Goal: Information Seeking & Learning: Learn about a topic

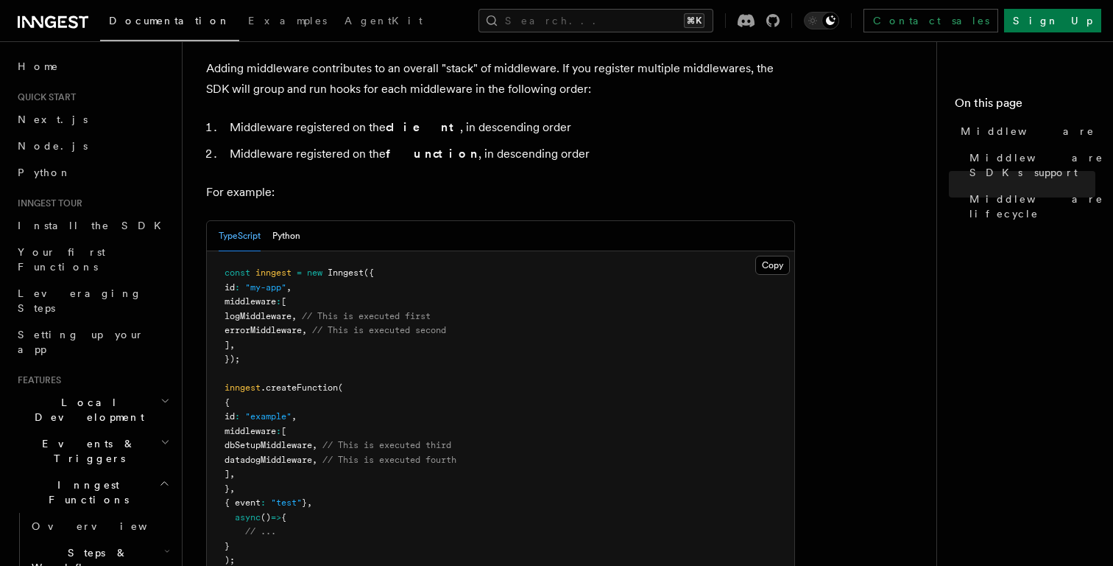
scroll to position [665, 0]
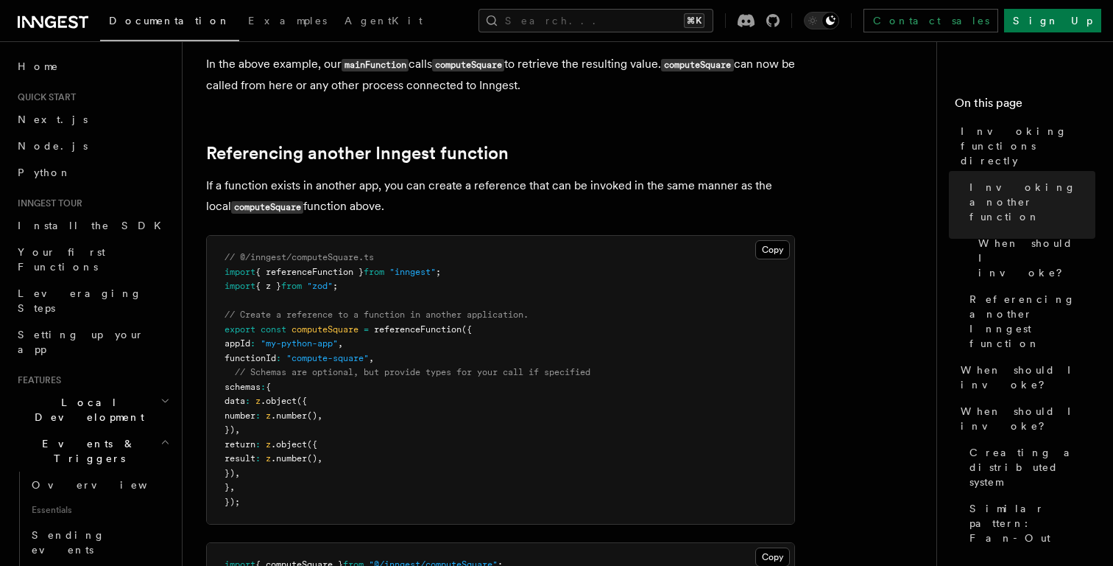
scroll to position [937, 0]
click at [643, 16] on button "Search... ⌘K" at bounding box center [596, 21] width 235 height 24
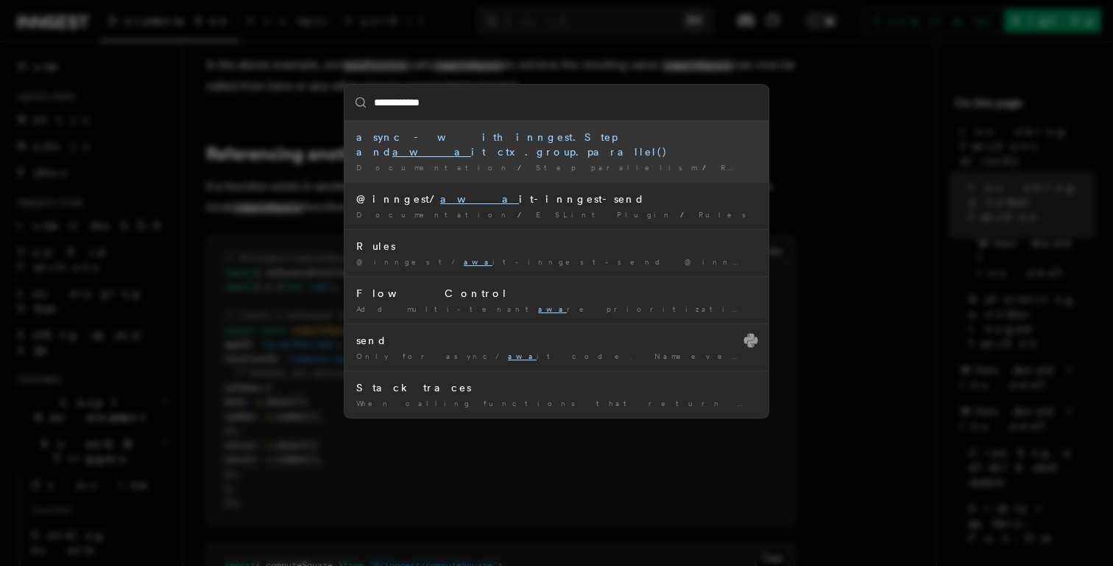
type input "**********"
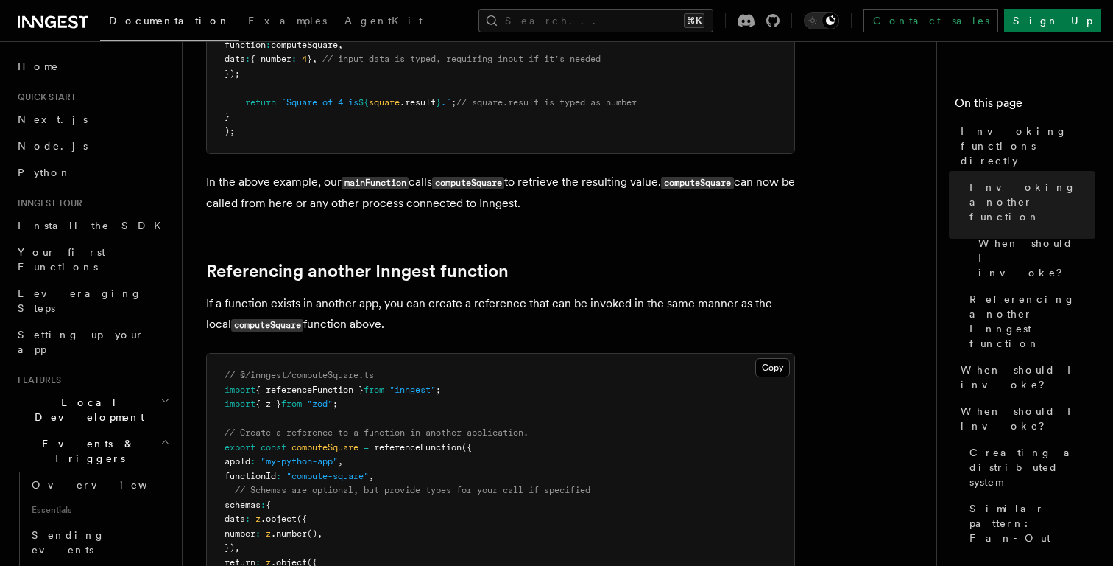
scroll to position [818, 0]
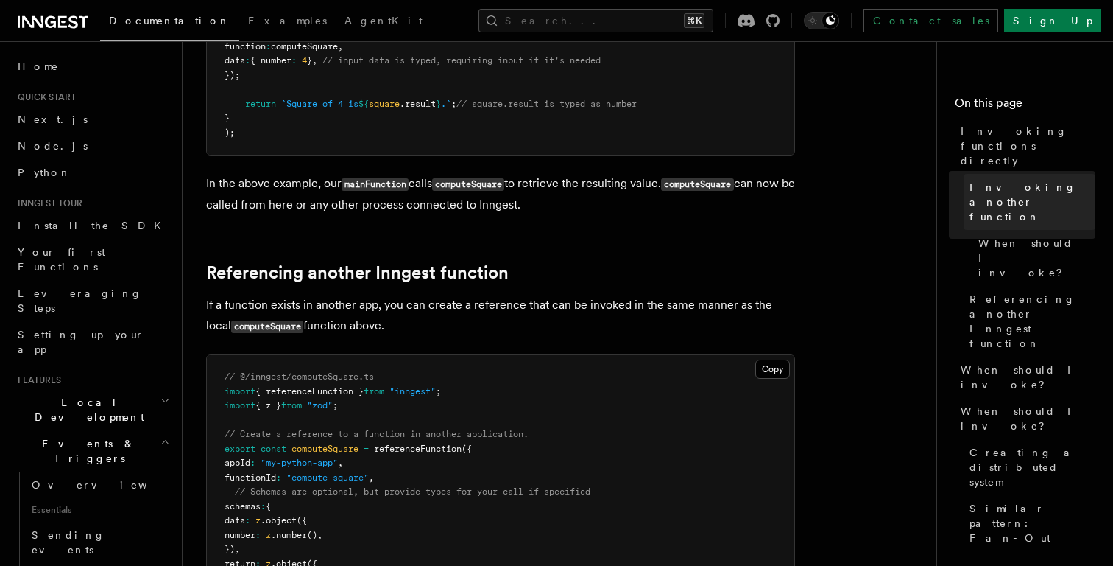
click at [993, 180] on span "Invoking another function" at bounding box center [1033, 202] width 126 height 44
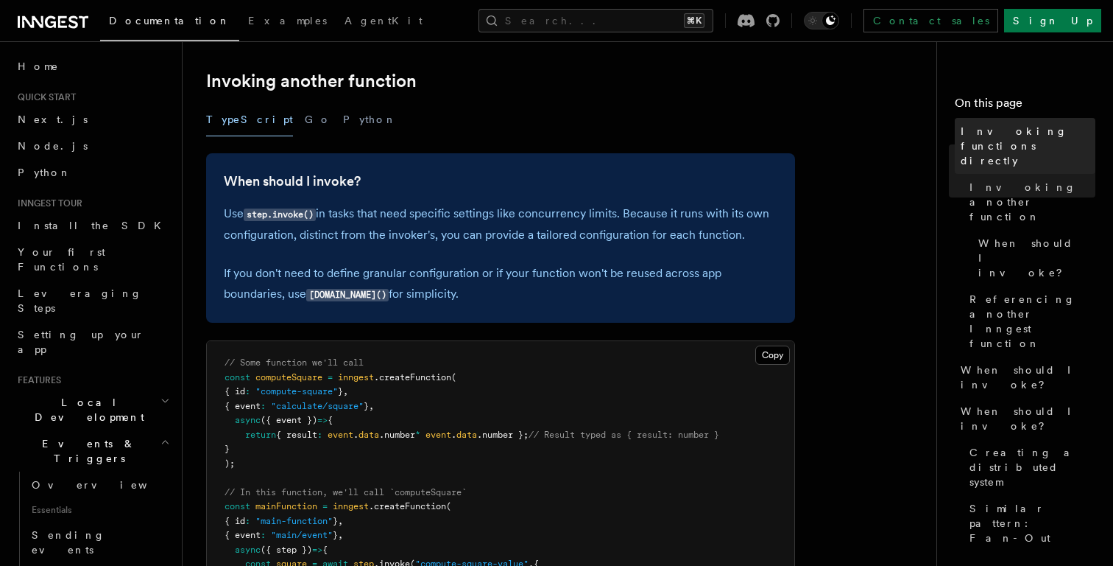
click at [1014, 124] on span "Invoking functions directly" at bounding box center [1028, 146] width 135 height 44
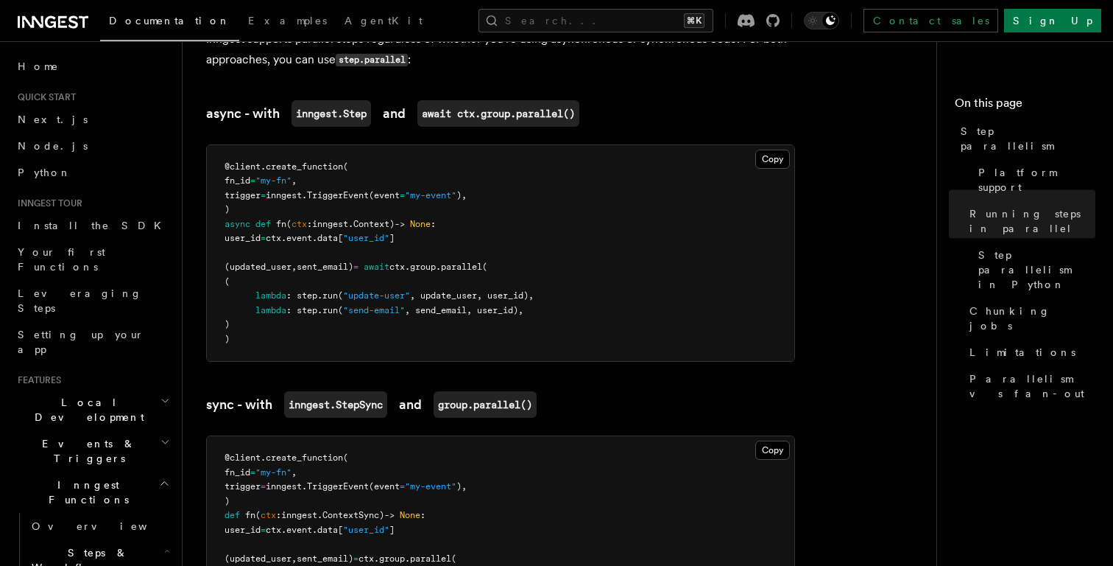
scroll to position [1099, 0]
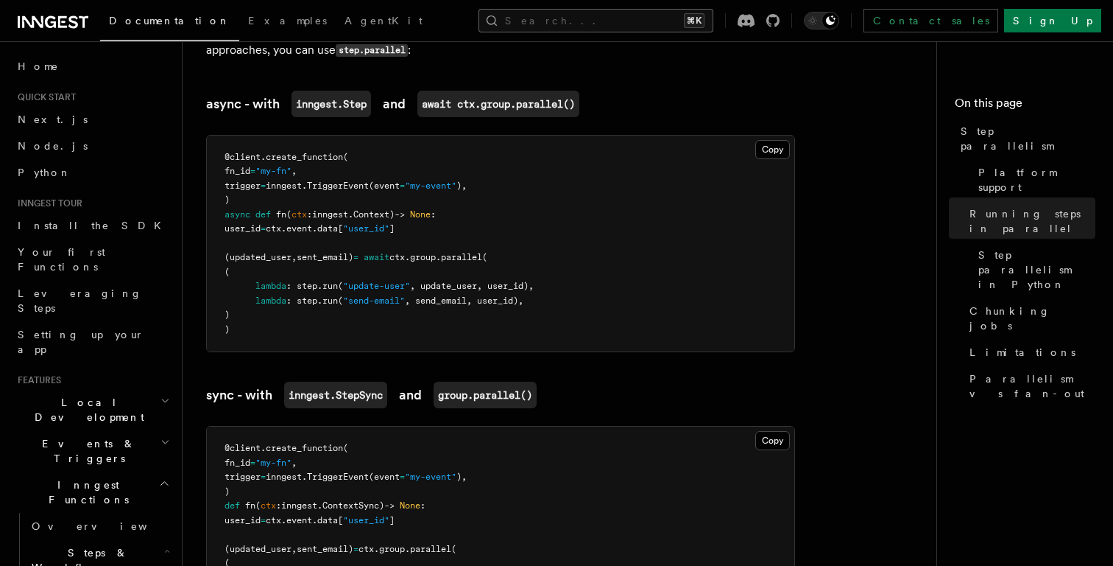
click at [612, 26] on button "Search... ⌘K" at bounding box center [596, 21] width 235 height 24
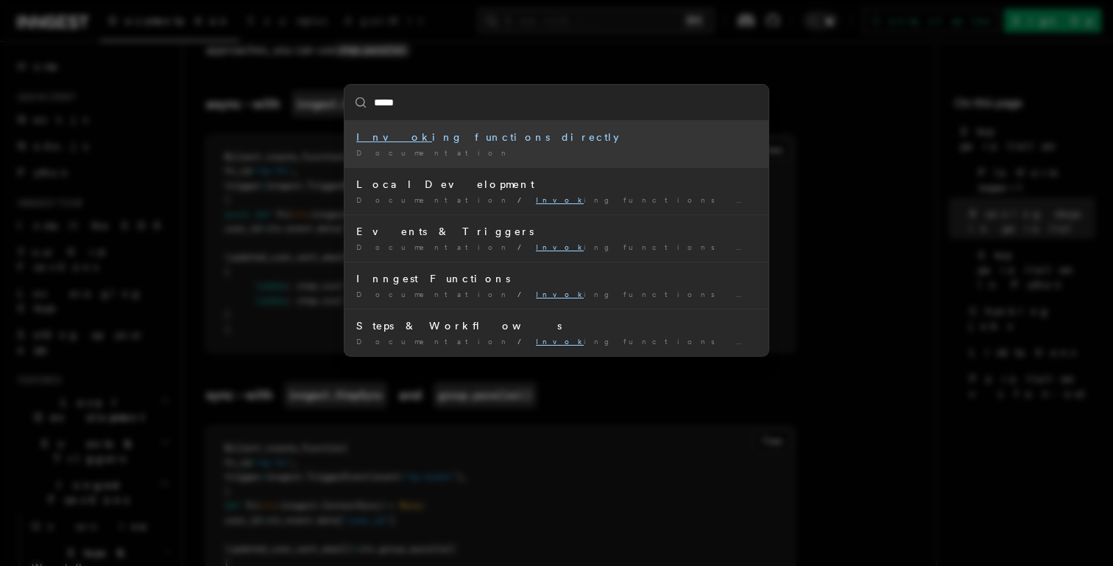
type input "******"
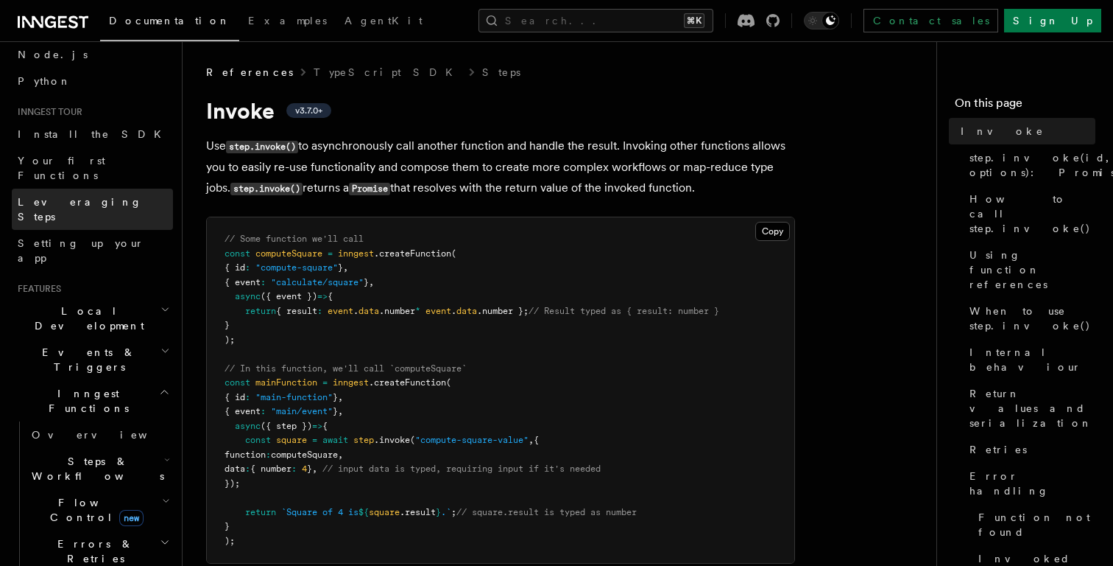
scroll to position [94, 0]
click at [104, 336] on h2 "Events & Triggers" at bounding box center [92, 356] width 161 height 41
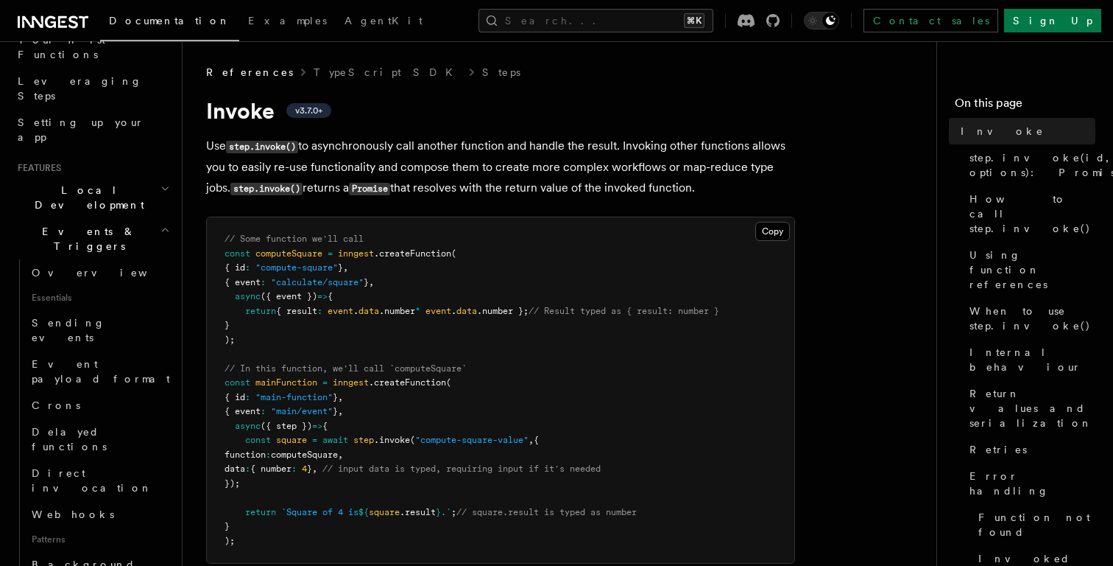
scroll to position [211, 0]
click at [92, 468] on span "Direct invocation" at bounding box center [92, 481] width 121 height 27
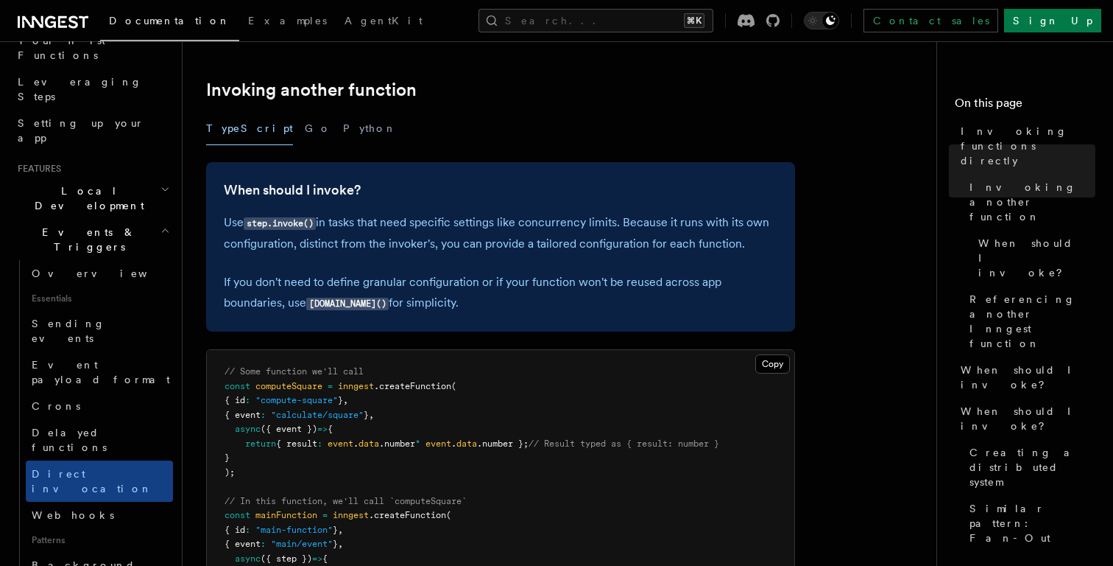
scroll to position [258, 0]
